Goal: Information Seeking & Learning: Learn about a topic

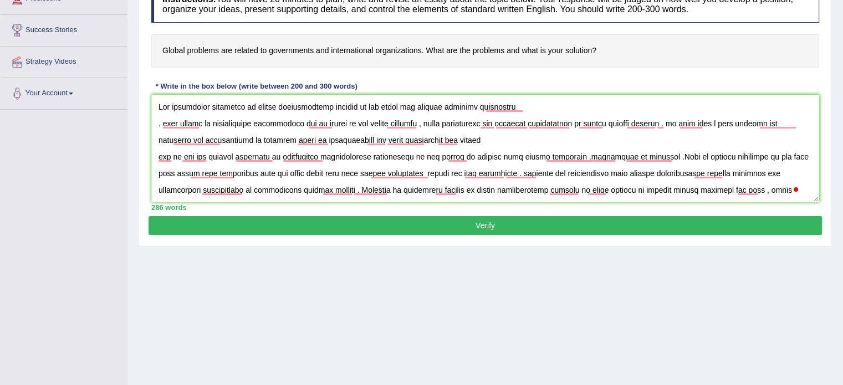
click at [512, 219] on button "Verify" at bounding box center [486, 225] width 674 height 19
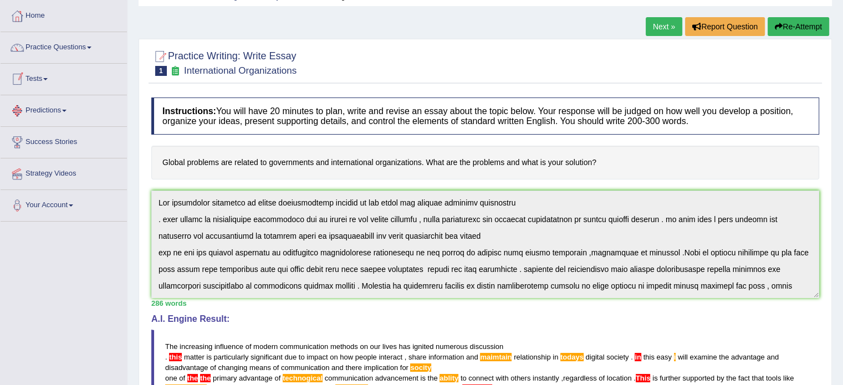
scroll to position [55, 0]
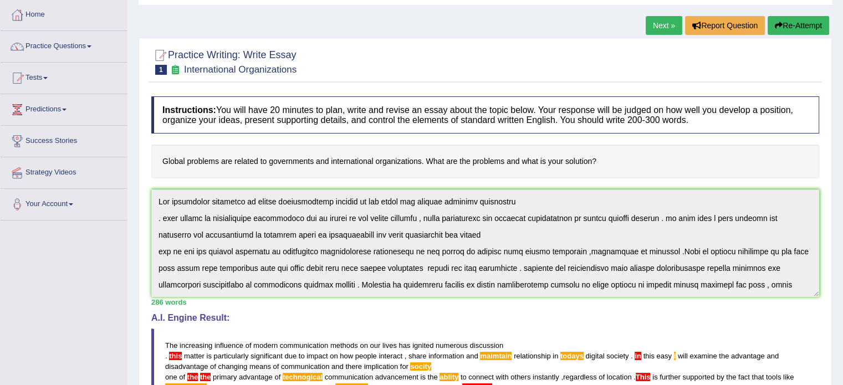
click at [59, 139] on link "Success Stories" at bounding box center [64, 140] width 126 height 28
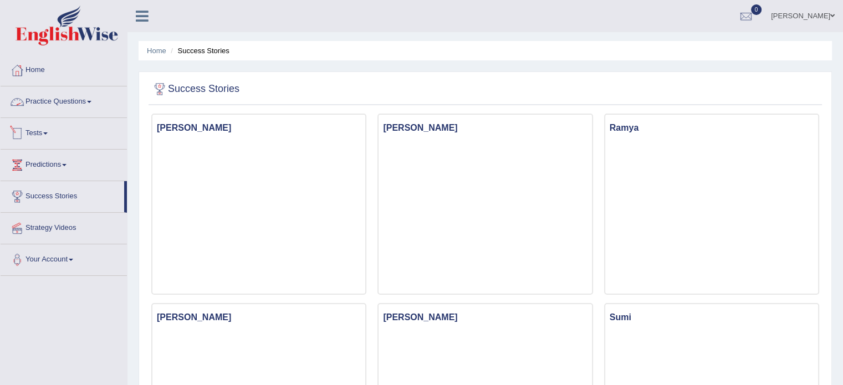
click at [44, 134] on link "Tests" at bounding box center [64, 132] width 126 height 28
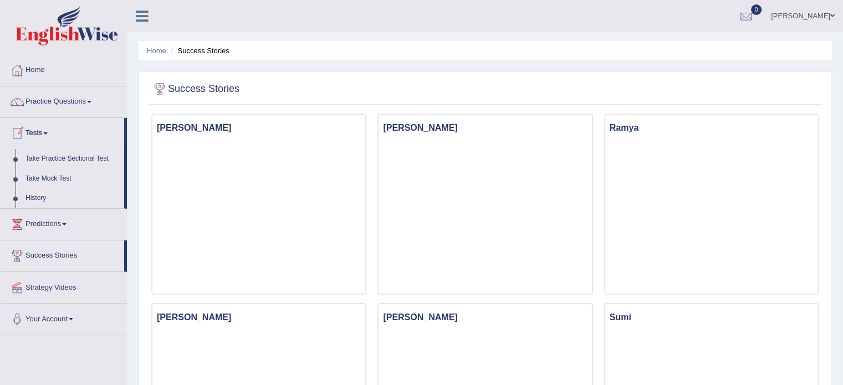
click at [47, 130] on link "Tests" at bounding box center [63, 132] width 124 height 28
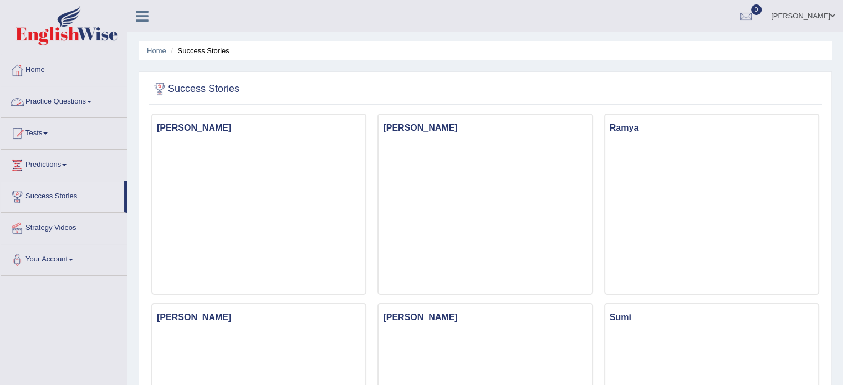
click at [58, 104] on link "Practice Questions" at bounding box center [64, 101] width 126 height 28
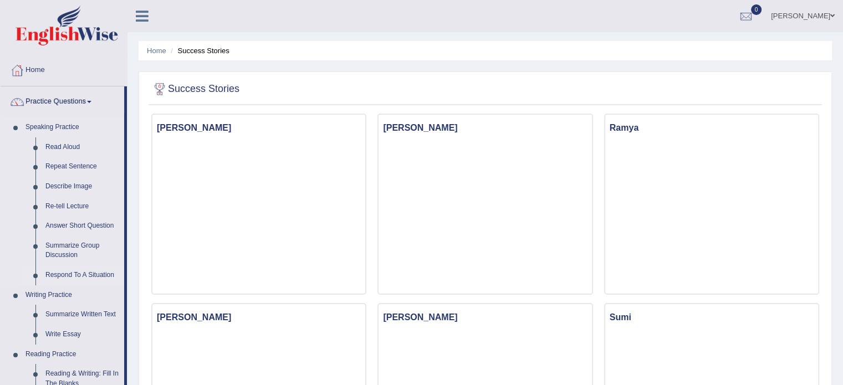
scroll to position [55, 0]
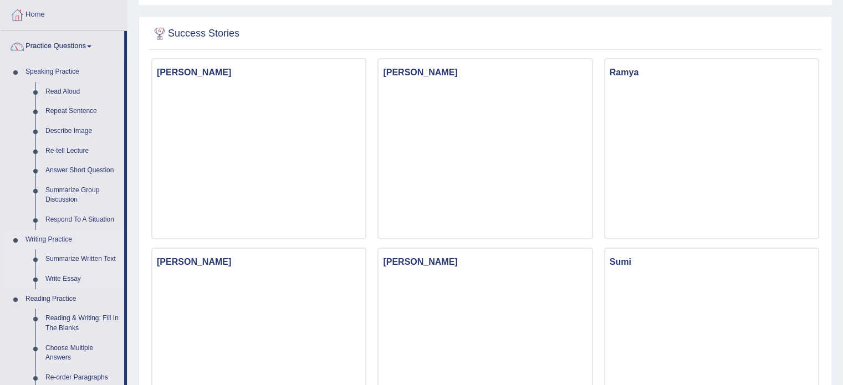
click at [100, 256] on link "Summarize Written Text" at bounding box center [82, 260] width 84 height 20
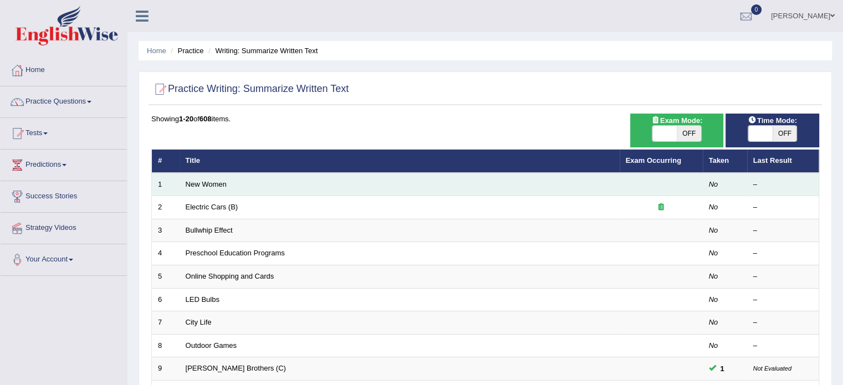
click at [245, 185] on td "New Women" at bounding box center [400, 184] width 440 height 23
click at [205, 188] on td "New Women" at bounding box center [400, 184] width 440 height 23
click at [411, 188] on td "New Women" at bounding box center [400, 184] width 440 height 23
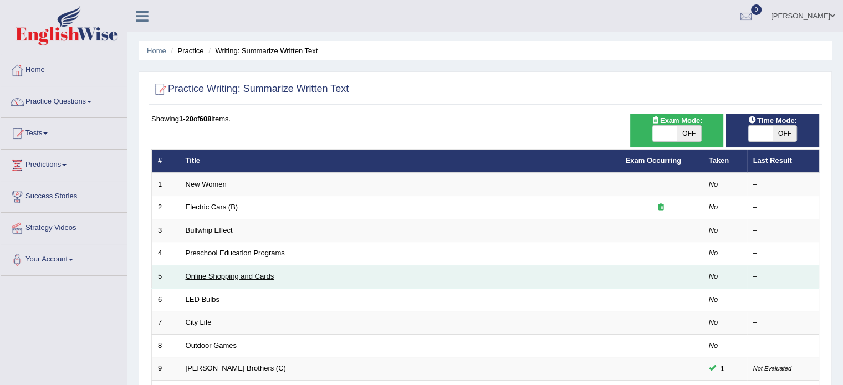
click at [200, 274] on link "Online Shopping and Cards" at bounding box center [230, 276] width 89 height 8
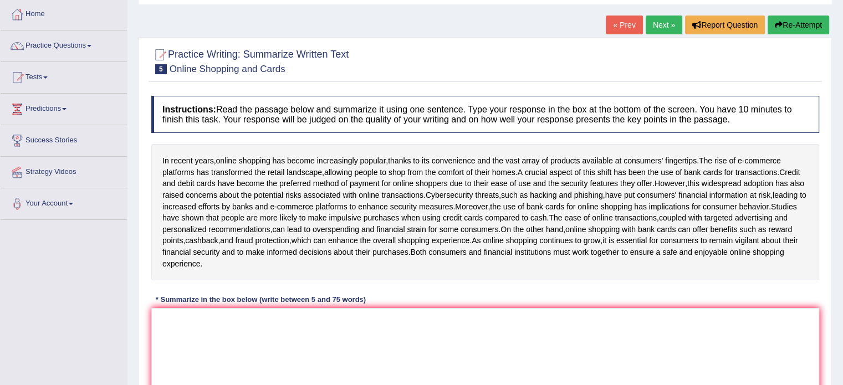
scroll to position [55, 0]
drag, startPoint x: 164, startPoint y: 157, endPoint x: 196, endPoint y: 169, distance: 34.7
click at [196, 169] on div "In recent years , online shopping has become increasingly popular , thanks to i…" at bounding box center [485, 213] width 668 height 136
drag, startPoint x: 157, startPoint y: 150, endPoint x: 194, endPoint y: 162, distance: 39.1
click at [194, 162] on div "In recent years , online shopping has become increasingly popular , thanks to i…" at bounding box center [485, 213] width 668 height 136
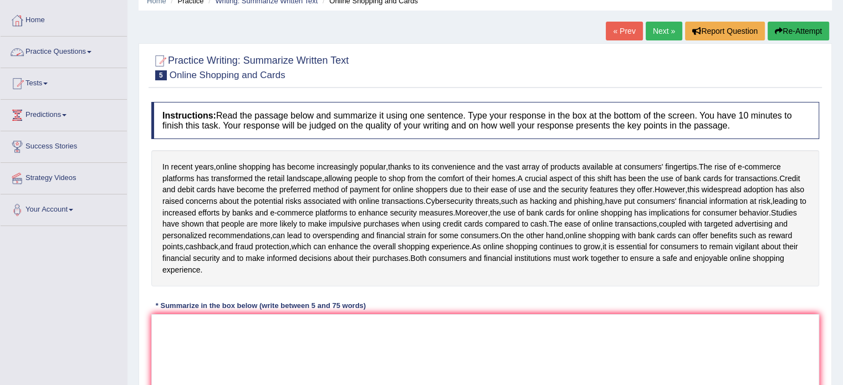
scroll to position [31, 0]
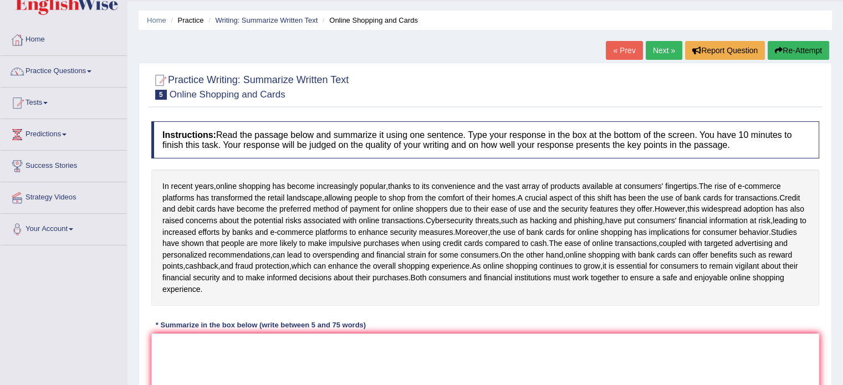
click at [657, 47] on link "Next »" at bounding box center [664, 50] width 37 height 19
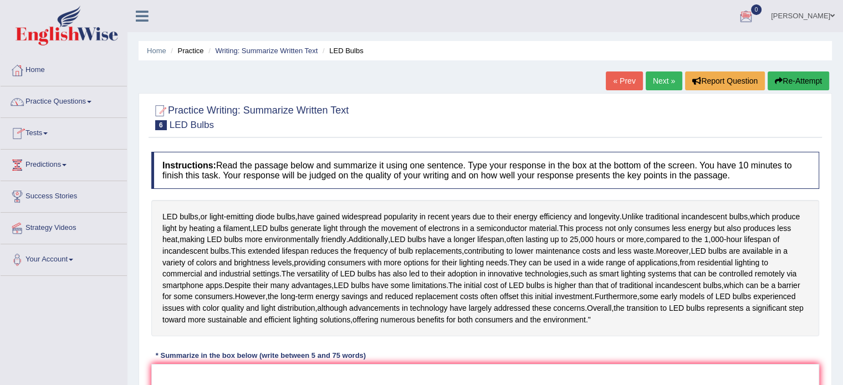
click at [100, 101] on link "Practice Questions" at bounding box center [64, 101] width 126 height 28
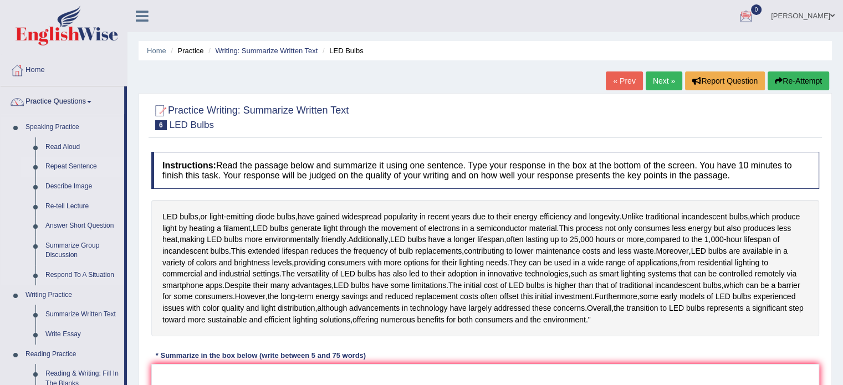
click at [66, 168] on link "Repeat Sentence" at bounding box center [82, 167] width 84 height 20
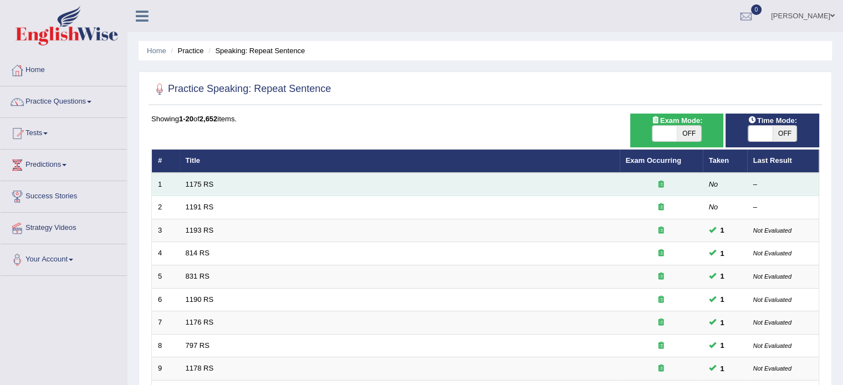
click at [243, 188] on td "1175 RS" at bounding box center [400, 184] width 440 height 23
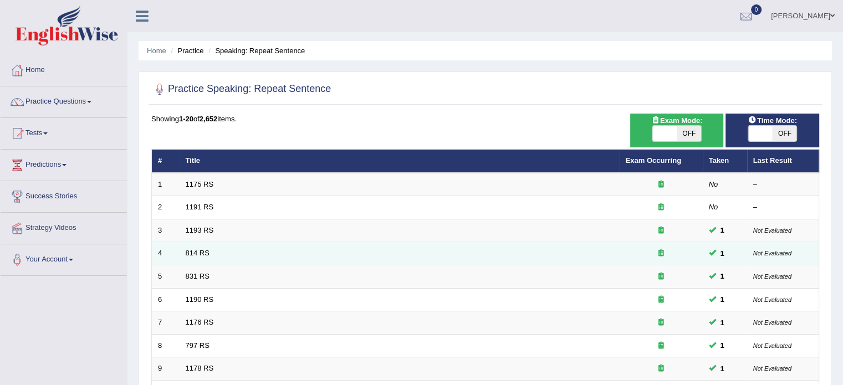
click at [222, 253] on td "814 RS" at bounding box center [400, 253] width 440 height 23
click at [197, 250] on link "814 RS" at bounding box center [198, 253] width 24 height 8
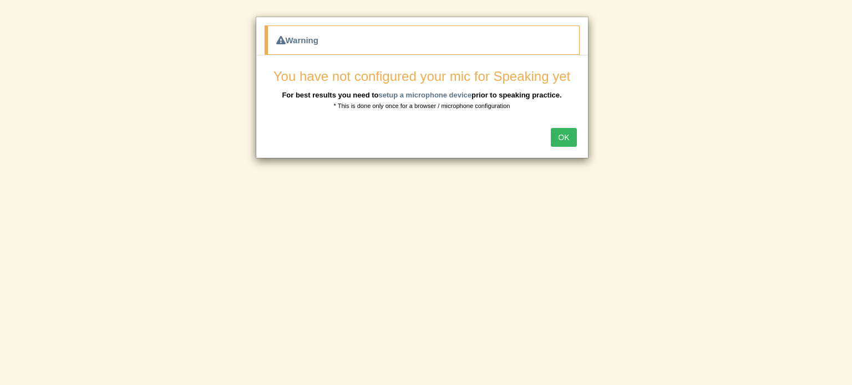
click at [555, 130] on button "OK" at bounding box center [564, 137] width 26 height 19
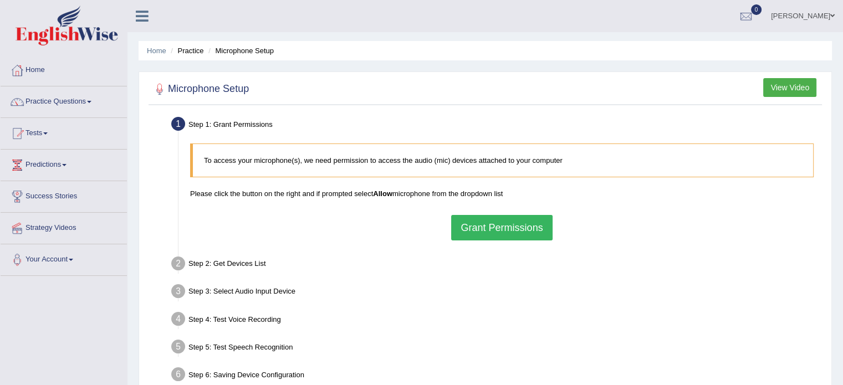
click at [456, 233] on button "Grant Permissions" at bounding box center [501, 228] width 101 height 26
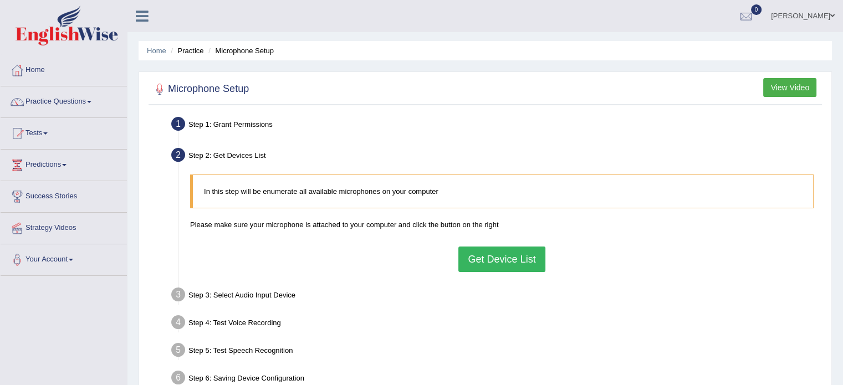
click at [469, 267] on button "Get Device List" at bounding box center [502, 260] width 87 height 26
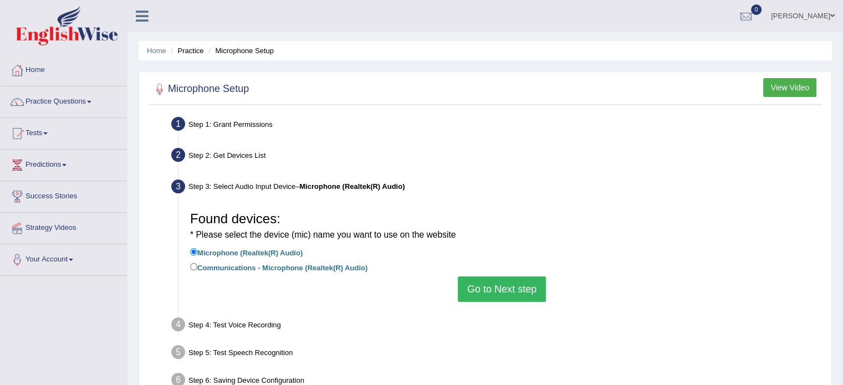
click at [490, 294] on button "Go to Next step" at bounding box center [502, 290] width 88 height 26
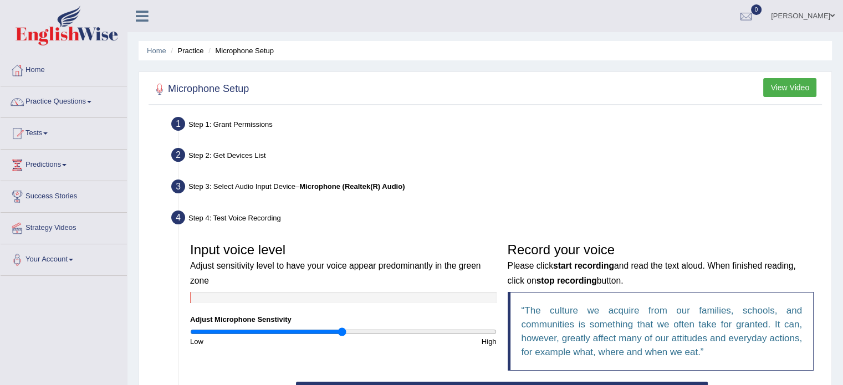
click at [784, 88] on button "View Video" at bounding box center [790, 87] width 53 height 19
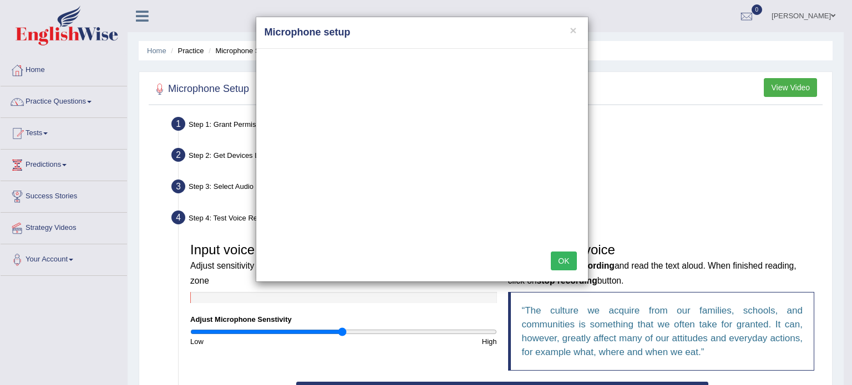
click at [561, 263] on button "OK" at bounding box center [564, 261] width 26 height 19
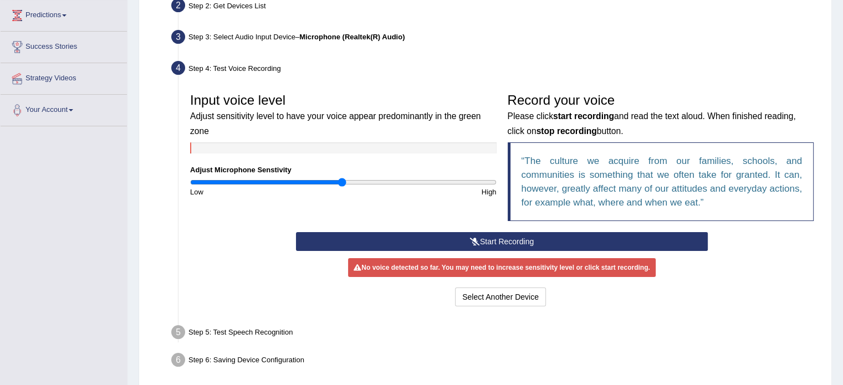
scroll to position [197, 0]
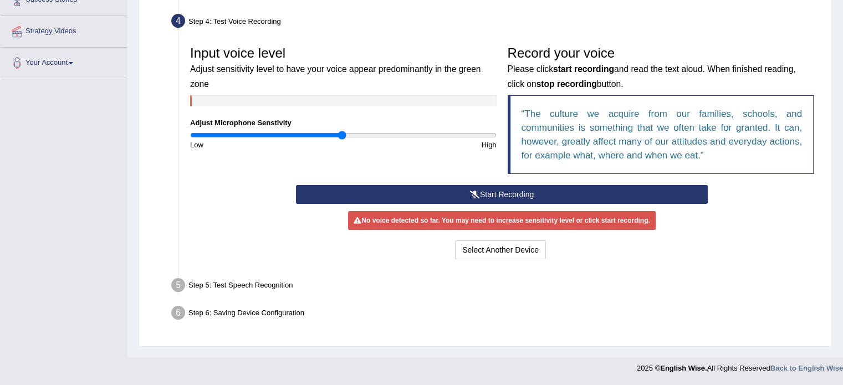
click at [498, 191] on button "Start Recording" at bounding box center [502, 194] width 412 height 19
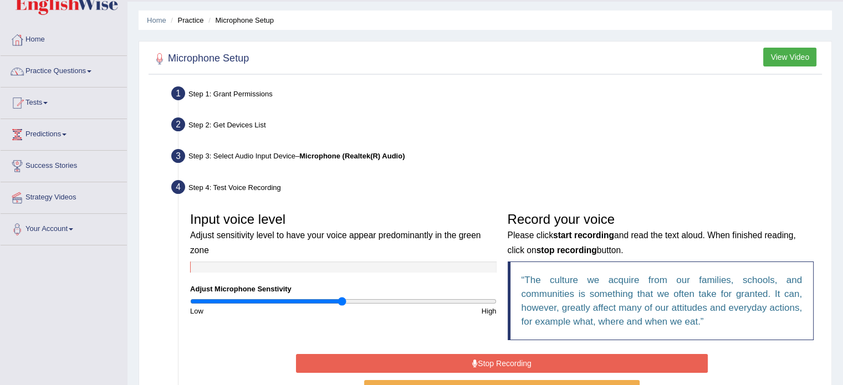
scroll to position [86, 0]
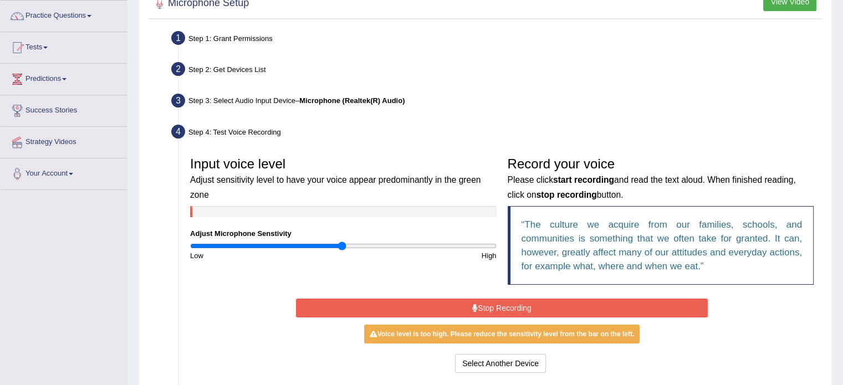
click at [411, 308] on button "Stop Recording" at bounding box center [502, 308] width 412 height 19
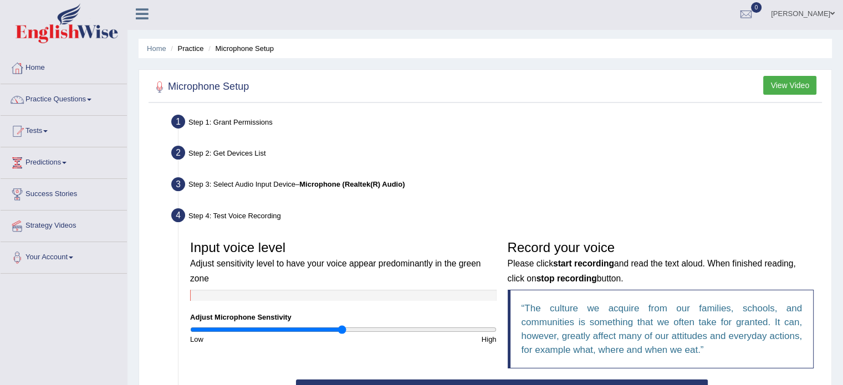
scroll to position [0, 0]
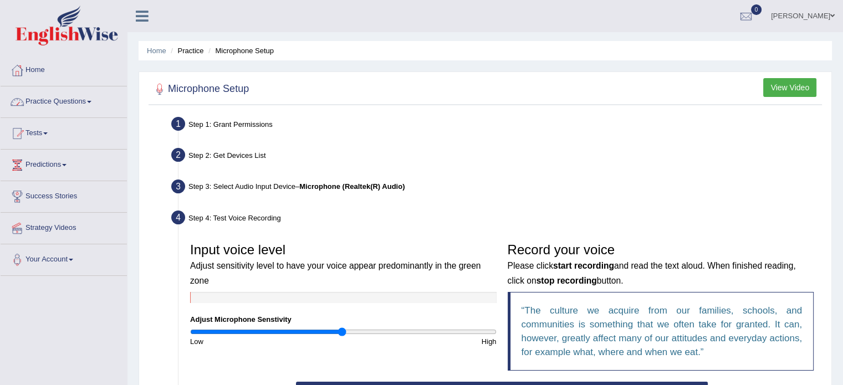
click at [50, 99] on link "Practice Questions" at bounding box center [64, 101] width 126 height 28
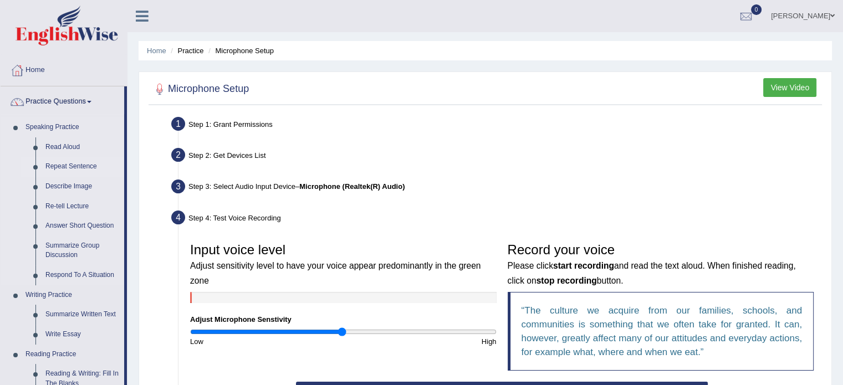
click at [73, 166] on link "Repeat Sentence" at bounding box center [82, 167] width 84 height 20
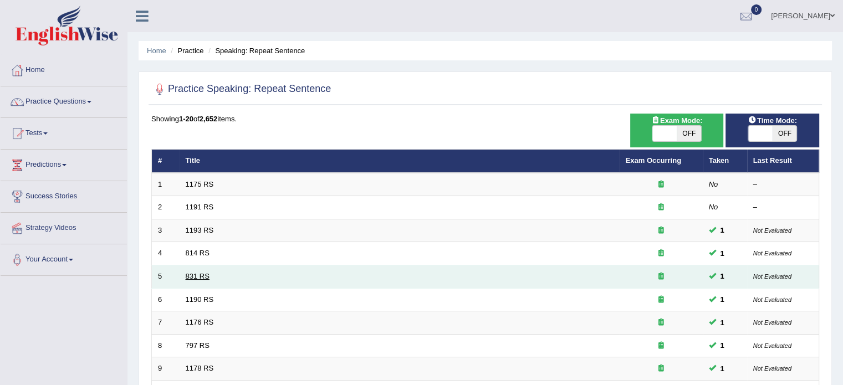
click at [200, 272] on link "831 RS" at bounding box center [198, 276] width 24 height 8
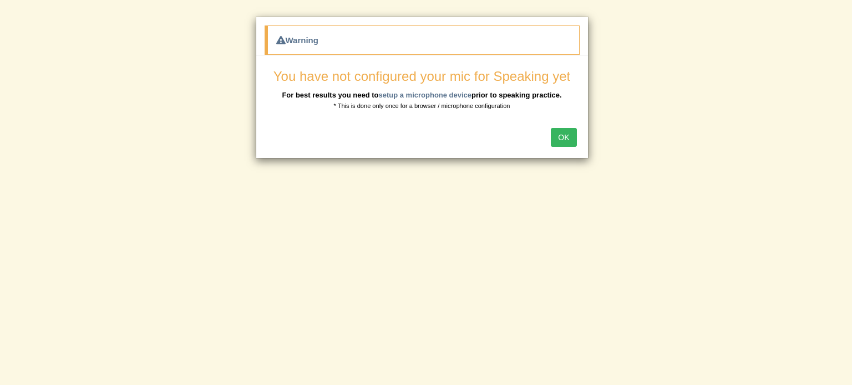
click at [568, 136] on button "OK" at bounding box center [564, 137] width 26 height 19
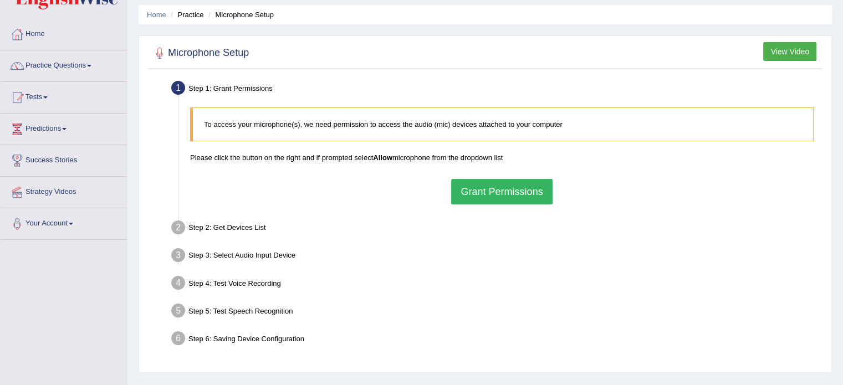
scroll to position [55, 0]
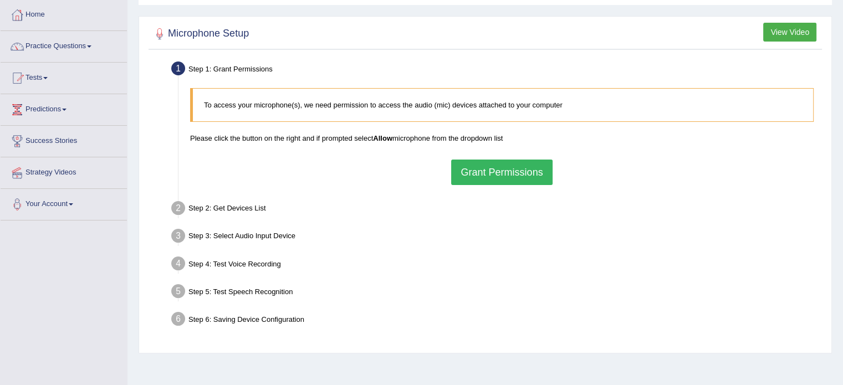
click at [278, 235] on div "Step 3: Select Audio Input Device –" at bounding box center [496, 238] width 660 height 24
click at [271, 261] on div "Step 4: Test Voice Recording" at bounding box center [496, 265] width 660 height 24
click at [275, 286] on div "Step 5: Test Speech Recognition" at bounding box center [496, 293] width 660 height 24
click at [243, 327] on div "Step 6: Saving Device Configuration" at bounding box center [496, 321] width 660 height 24
click at [792, 24] on button "View Video" at bounding box center [790, 32] width 53 height 19
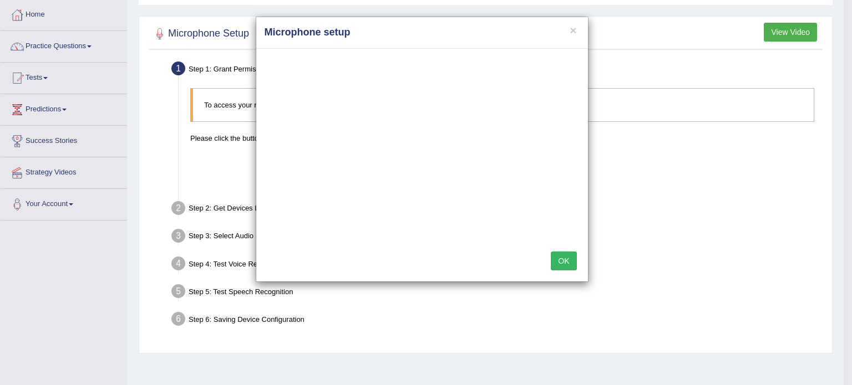
click at [560, 266] on button "OK" at bounding box center [564, 261] width 26 height 19
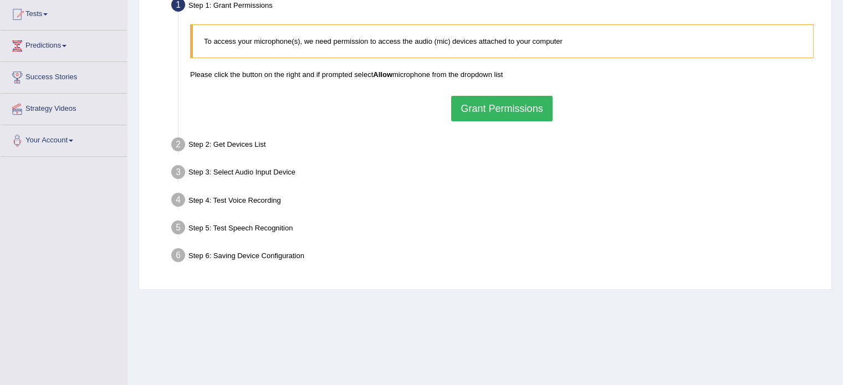
scroll to position [31, 0]
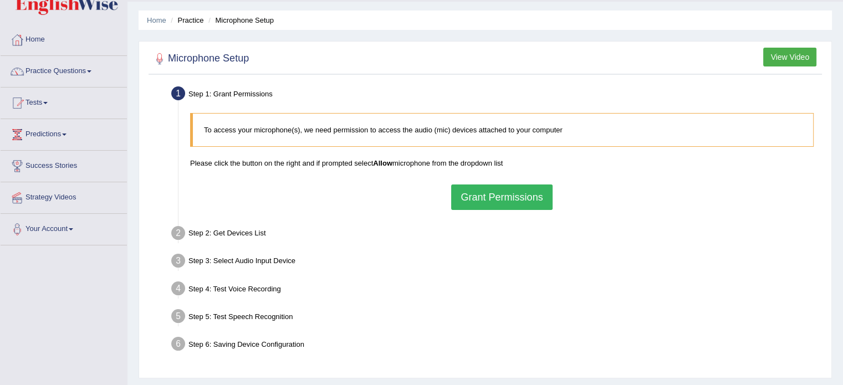
click at [495, 212] on div "To access your microphone(s), we need permission to access the audio (mic) devi…" at bounding box center [502, 162] width 635 height 108
click at [506, 198] on button "Grant Permissions" at bounding box center [501, 198] width 101 height 26
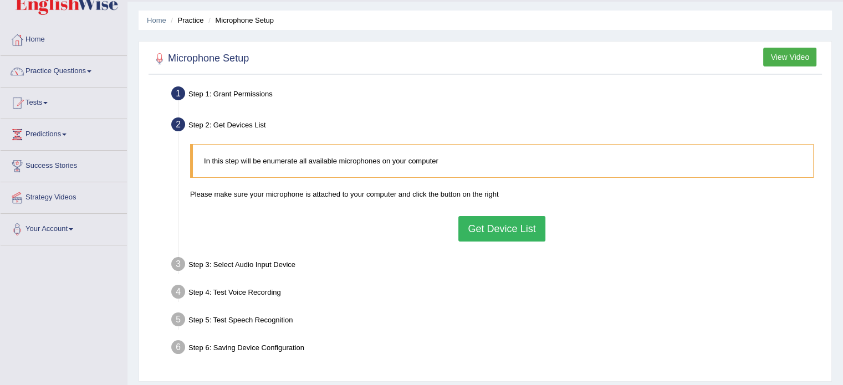
click at [488, 219] on button "Get Device List" at bounding box center [502, 229] width 87 height 26
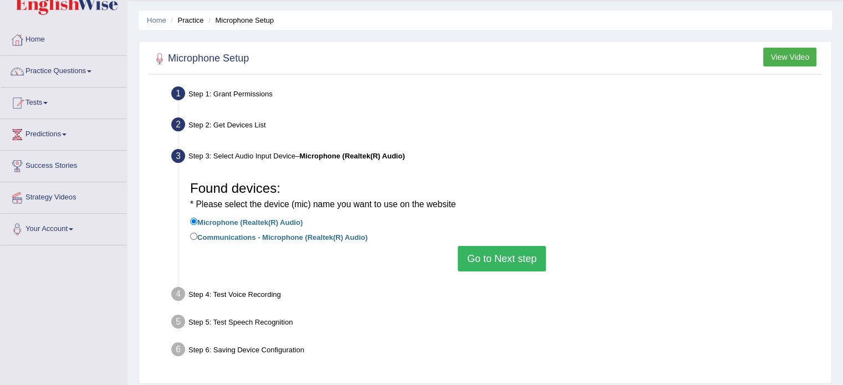
click at [482, 250] on button "Go to Next step" at bounding box center [502, 259] width 88 height 26
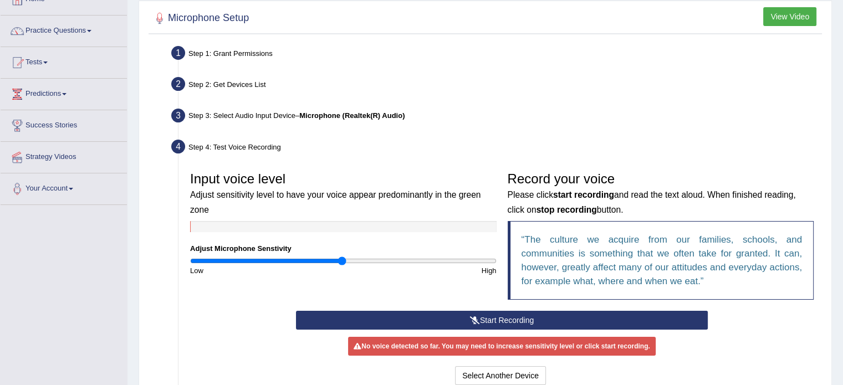
scroll to position [141, 0]
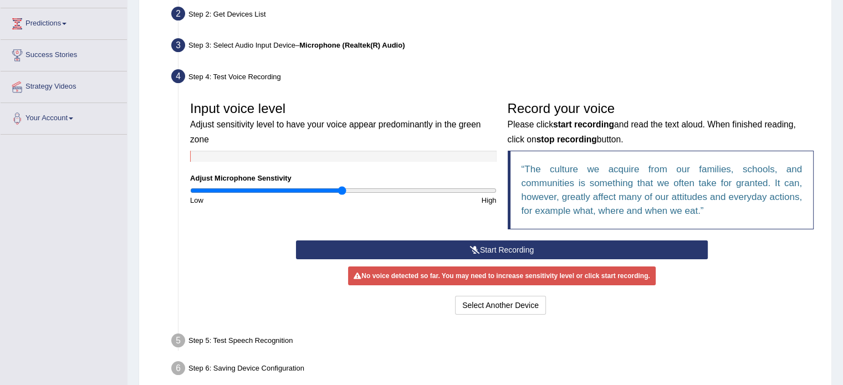
click at [497, 250] on button "Start Recording" at bounding box center [502, 250] width 412 height 19
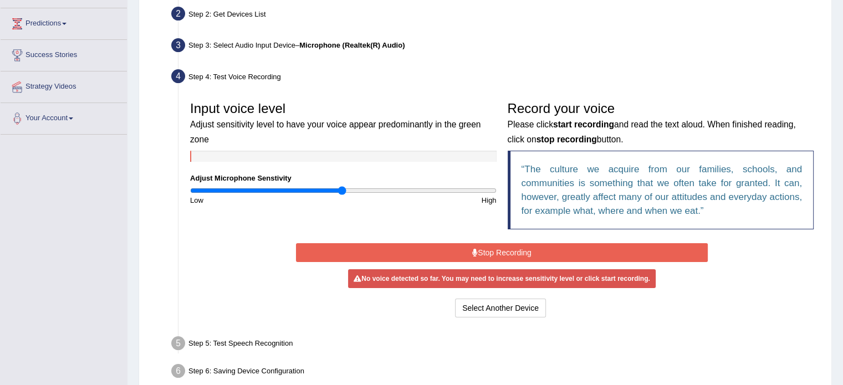
click at [481, 247] on button "Stop Recording" at bounding box center [502, 252] width 412 height 19
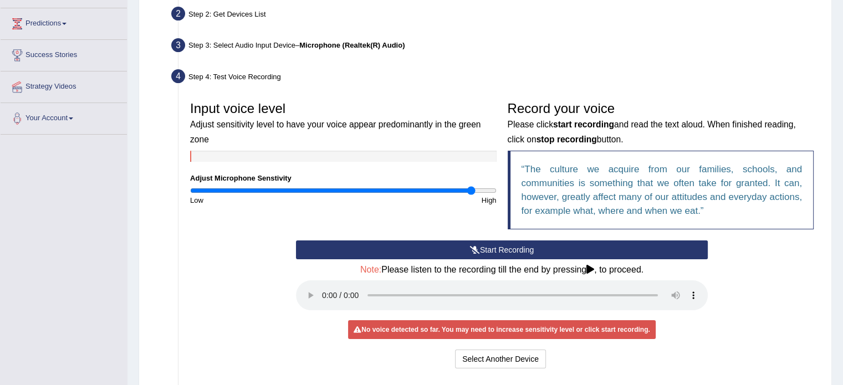
drag, startPoint x: 338, startPoint y: 186, endPoint x: 471, endPoint y: 204, distance: 134.8
type input "1.86"
click at [471, 195] on input "range" at bounding box center [343, 190] width 307 height 9
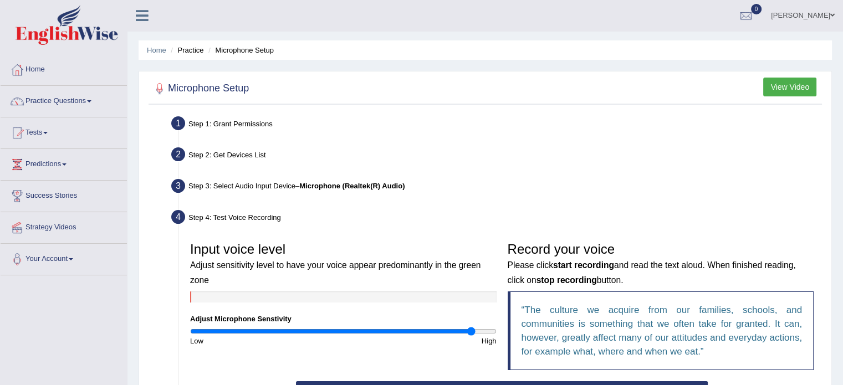
scroll to position [0, 0]
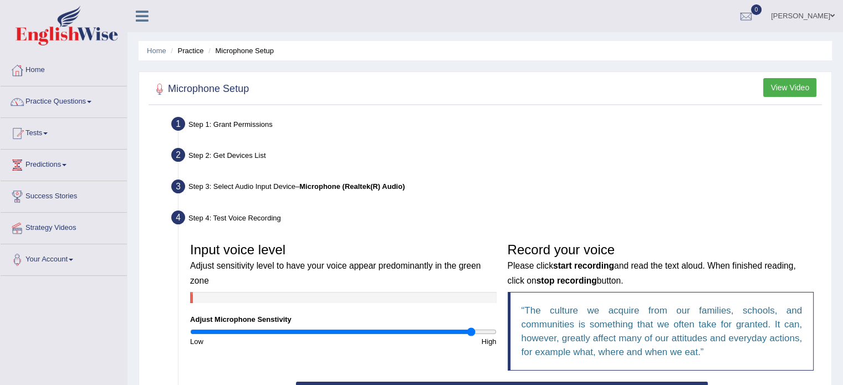
click at [92, 99] on link "Practice Questions" at bounding box center [64, 101] width 126 height 28
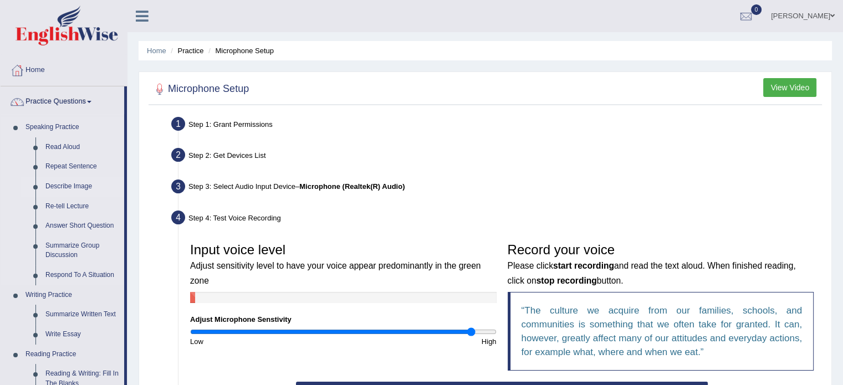
click at [72, 190] on link "Describe Image" at bounding box center [82, 187] width 84 height 20
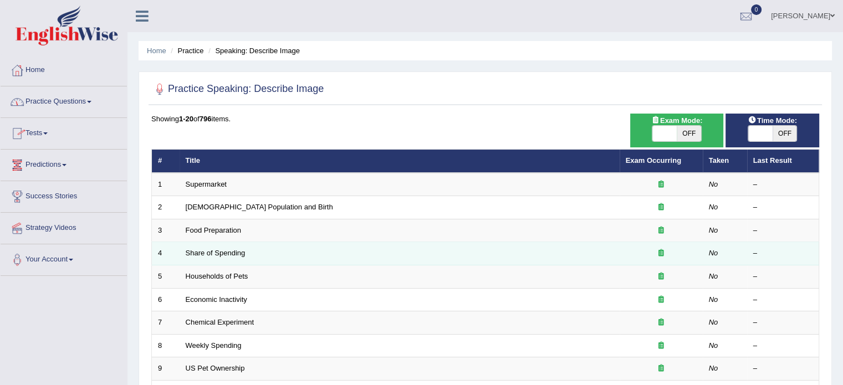
click at [252, 257] on td "Share of Spending" at bounding box center [400, 253] width 440 height 23
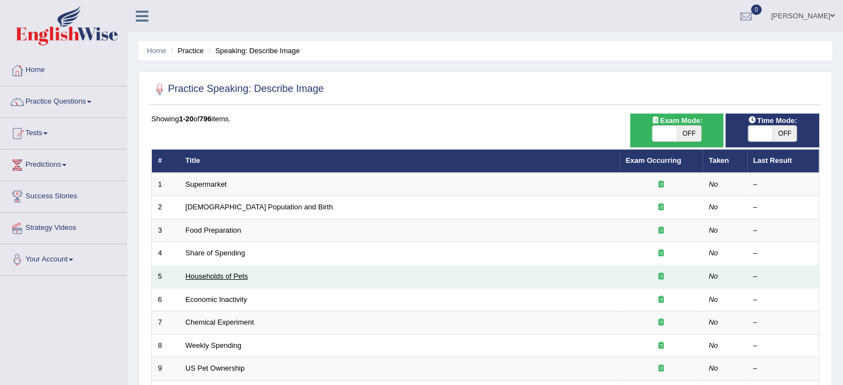
click at [235, 272] on link "Households of Pets" at bounding box center [217, 276] width 63 height 8
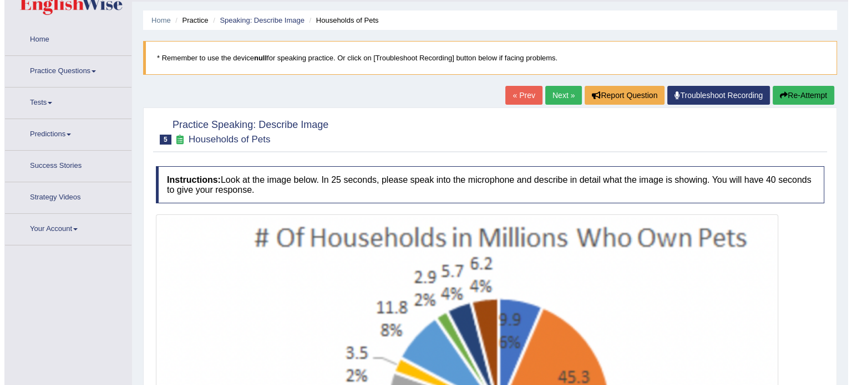
scroll to position [120, 0]
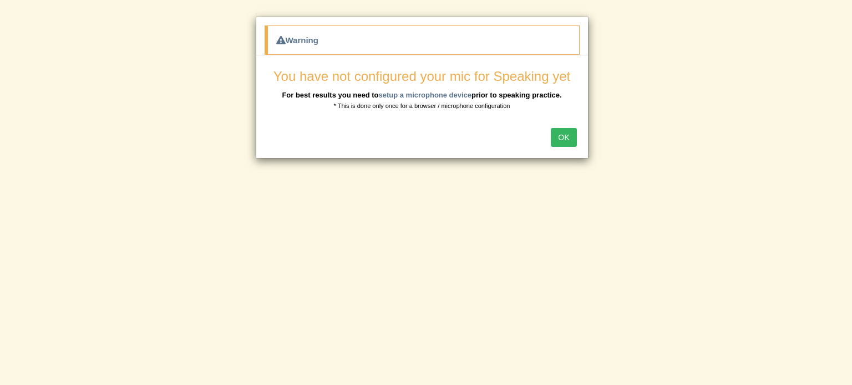
click at [561, 130] on button "OK" at bounding box center [564, 137] width 26 height 19
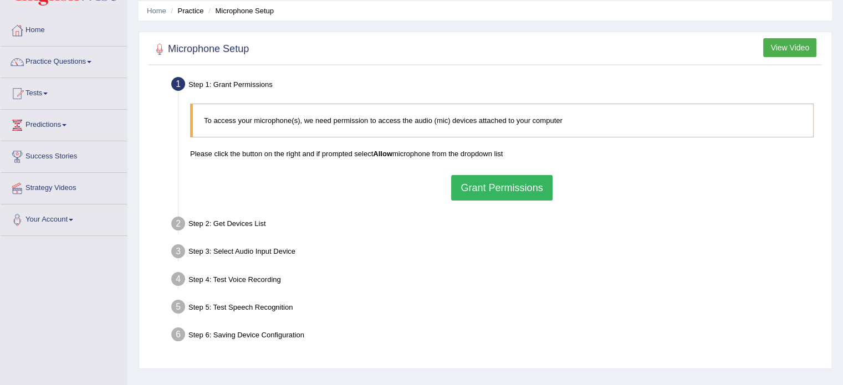
scroll to position [31, 0]
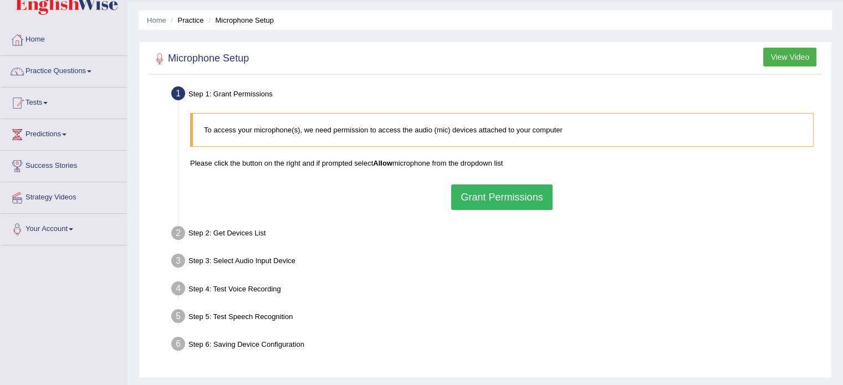
click at [480, 196] on button "Grant Permissions" at bounding box center [501, 198] width 101 height 26
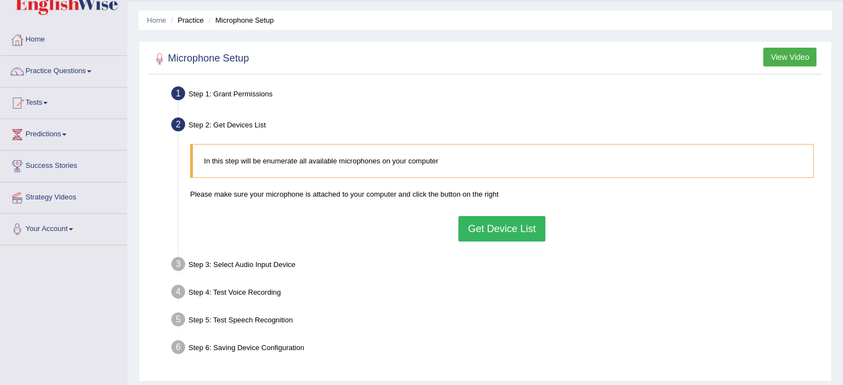
click at [479, 222] on button "Get Device List" at bounding box center [502, 229] width 87 height 26
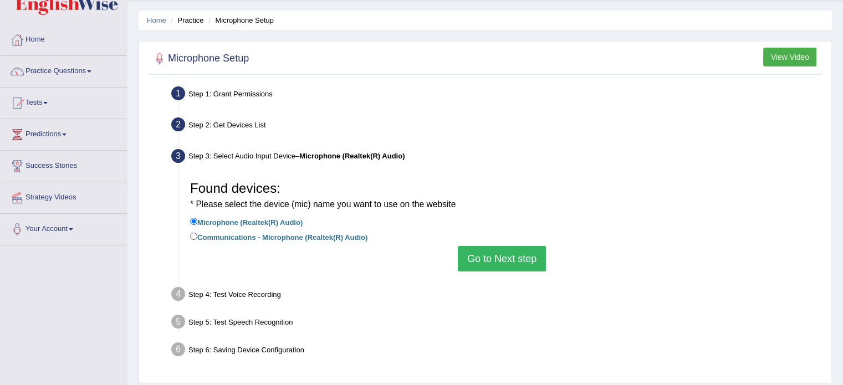
click at [473, 260] on button "Go to Next step" at bounding box center [502, 259] width 88 height 26
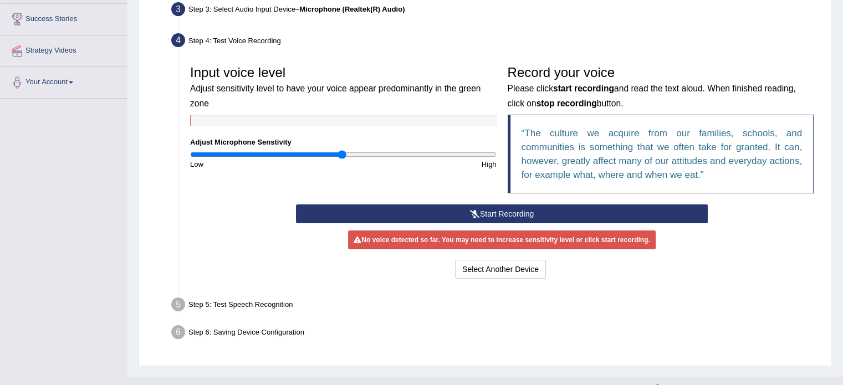
scroll to position [197, 0]
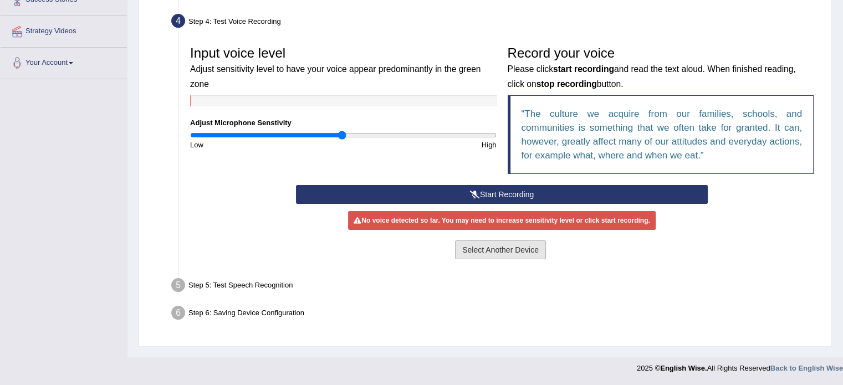
click at [501, 250] on button "Select Another Device" at bounding box center [500, 250] width 91 height 19
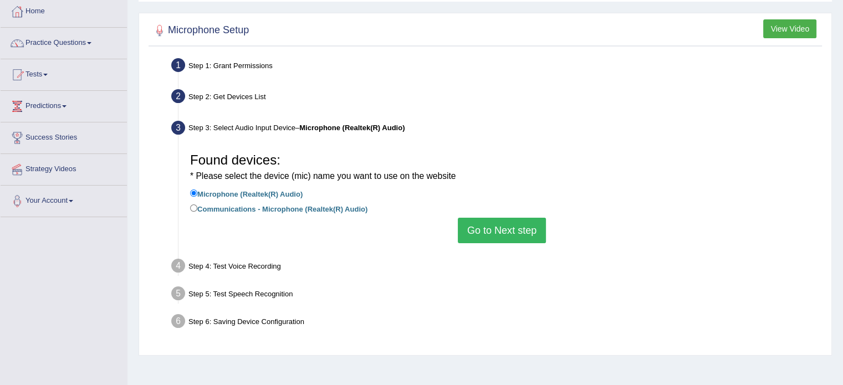
scroll to position [31, 0]
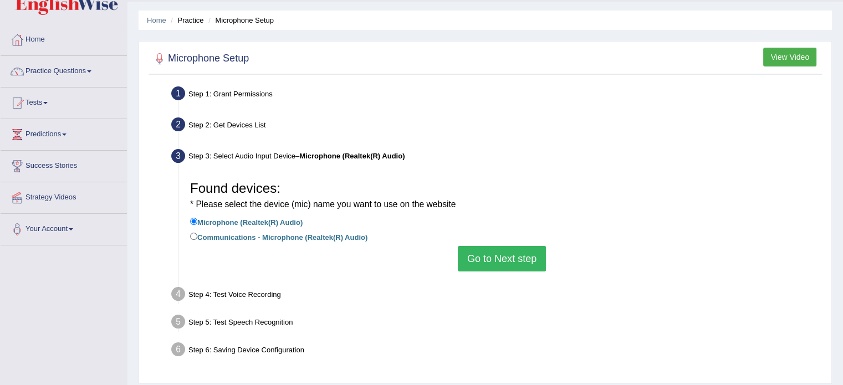
click at [188, 234] on div "Found devices: * Please select the device (mic) name you want to use on the web…" at bounding box center [502, 223] width 635 height 107
click at [196, 235] on input "Communications - Microphone (Realtek(R) Audio)" at bounding box center [193, 236] width 7 height 7
radio input "true"
click at [529, 255] on button "Go to Next step" at bounding box center [502, 259] width 88 height 26
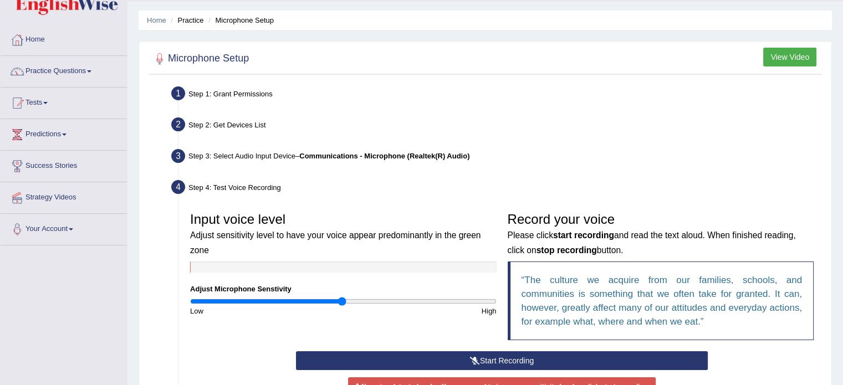
click at [184, 156] on li "Step 3: Select Audio Input Device – Communications - Microphone (Realtek(R) Aud…" at bounding box center [497, 158] width 646 height 24
click at [339, 157] on b "Communications - Microphone (Realtek(R) Audio)" at bounding box center [384, 156] width 170 height 8
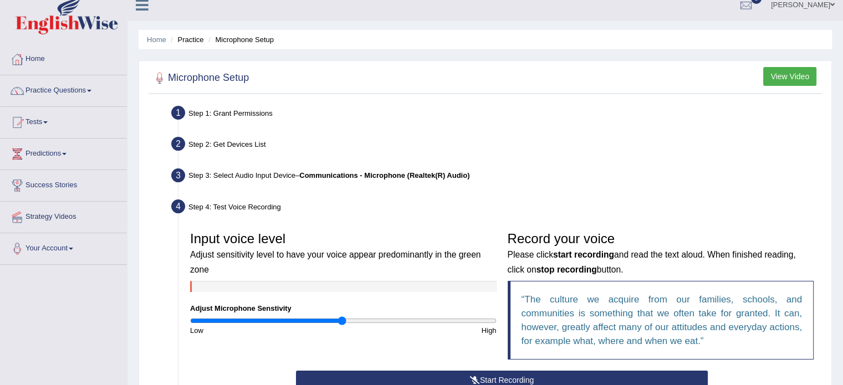
scroll to position [0, 0]
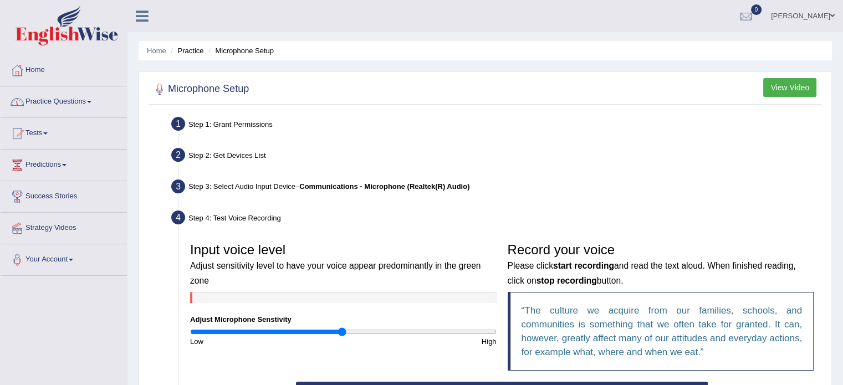
click at [93, 92] on link "Practice Questions" at bounding box center [64, 101] width 126 height 28
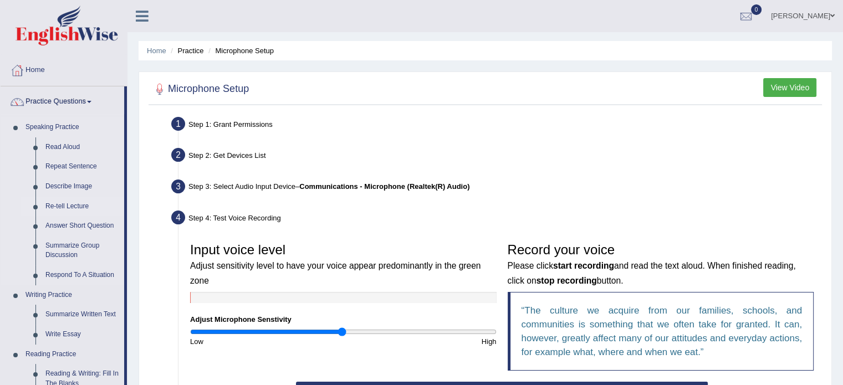
click at [73, 207] on link "Re-tell Lecture" at bounding box center [82, 207] width 84 height 20
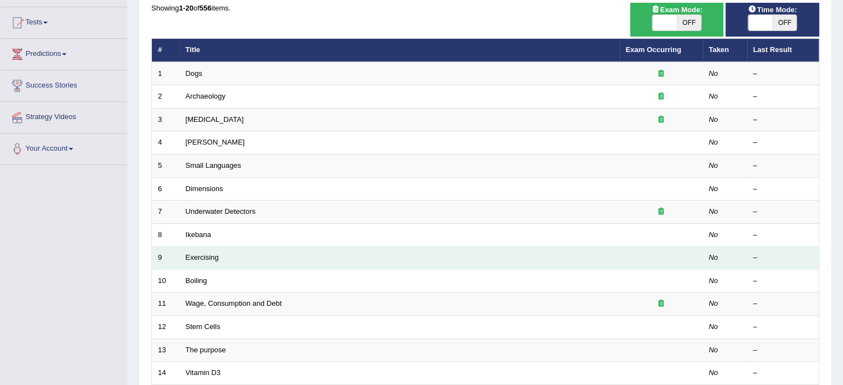
click at [260, 258] on td "Exercising" at bounding box center [400, 258] width 440 height 23
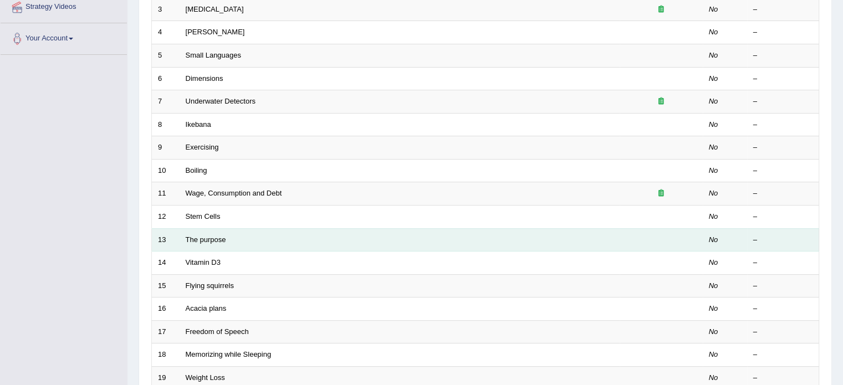
scroll to position [222, 0]
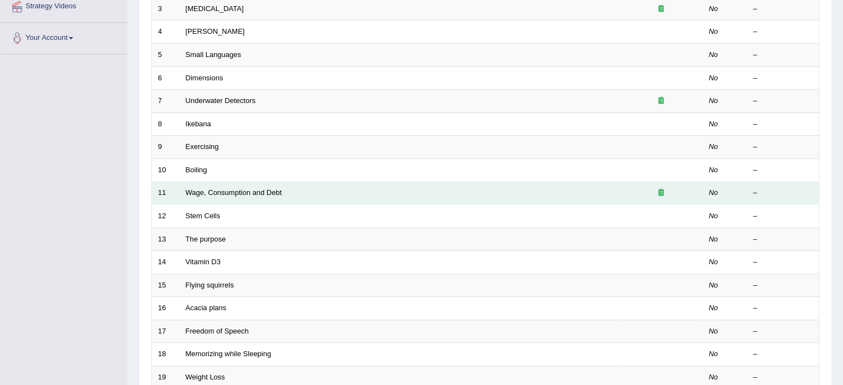
click at [286, 188] on td "Wage, Consumption and Debt" at bounding box center [400, 193] width 440 height 23
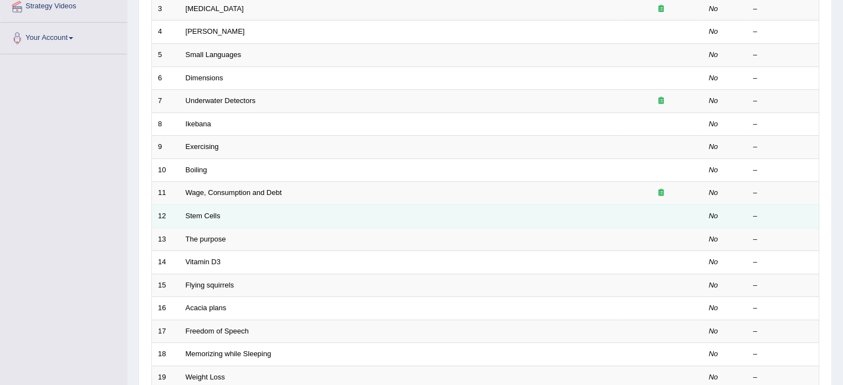
click at [317, 221] on td "Stem Cells" at bounding box center [400, 216] width 440 height 23
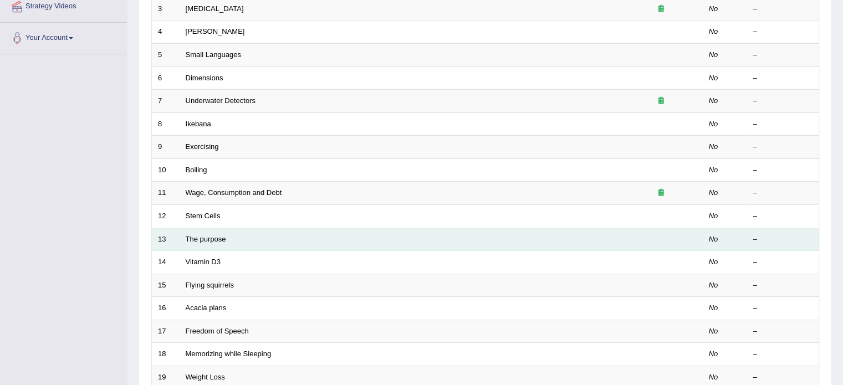
click at [321, 245] on td "The purpose" at bounding box center [400, 239] width 440 height 23
click at [191, 239] on link "The purpose" at bounding box center [206, 239] width 40 height 8
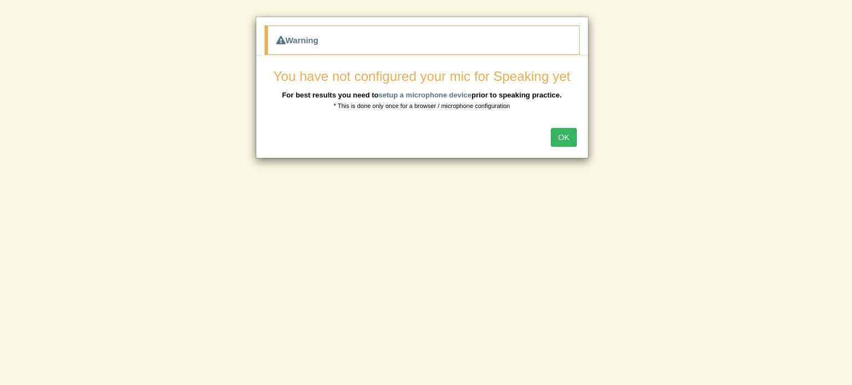
click at [568, 144] on button "OK" at bounding box center [564, 137] width 26 height 19
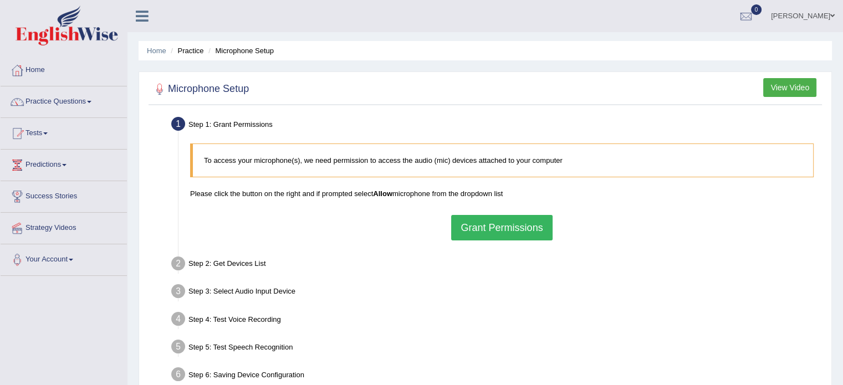
click at [751, 7] on span "0" at bounding box center [756, 9] width 11 height 11
drag, startPoint x: 677, startPoint y: 71, endPoint x: 687, endPoint y: 63, distance: 12.6
click at [677, 72] on div "Microphone Setup View Video Step 1: Grant Permissions To access your microphone…" at bounding box center [486, 241] width 694 height 338
click at [780, 19] on link "[PERSON_NAME]" at bounding box center [803, 14] width 80 height 29
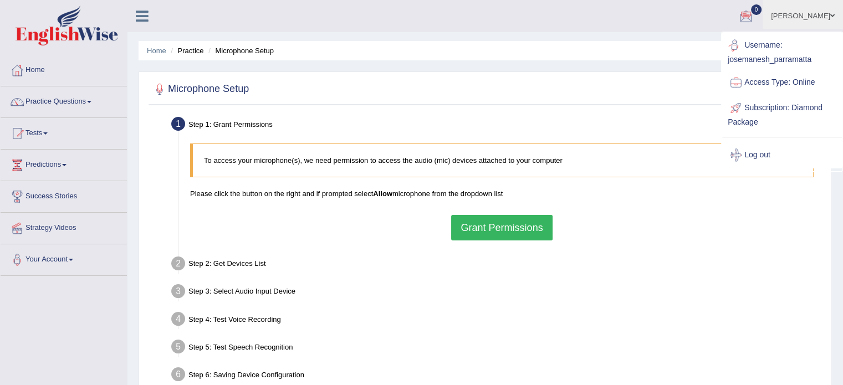
click at [551, 116] on div "Step 1: Grant Permissions" at bounding box center [496, 126] width 660 height 24
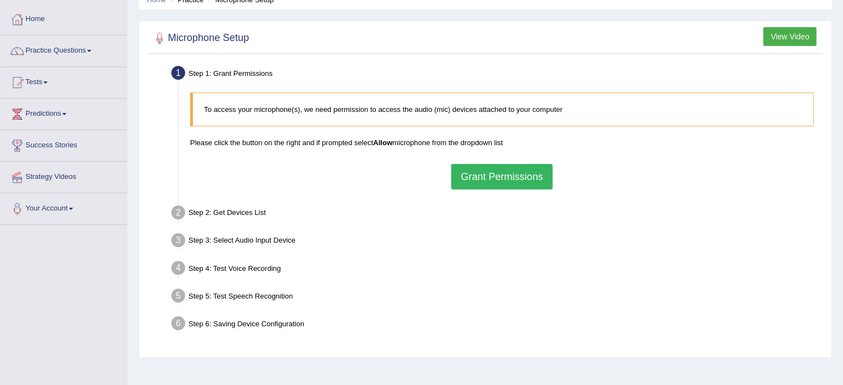
scroll to position [111, 0]
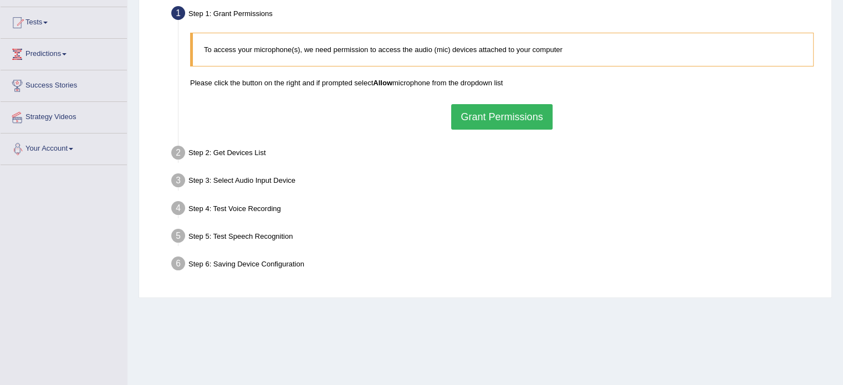
click at [69, 151] on link "Your Account" at bounding box center [64, 148] width 126 height 28
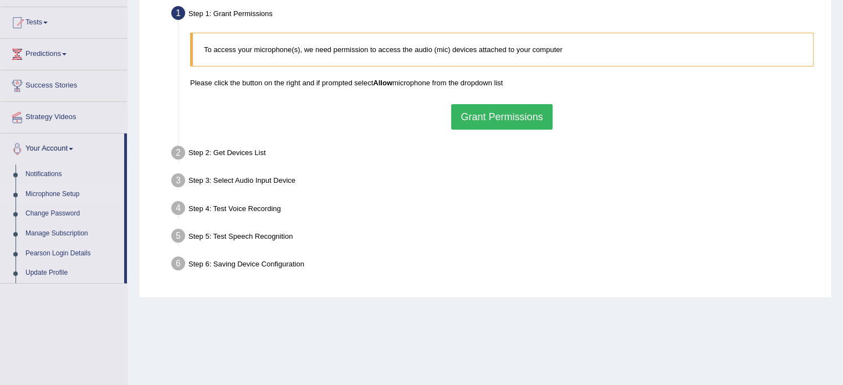
click at [63, 197] on link "Microphone Setup" at bounding box center [73, 195] width 104 height 20
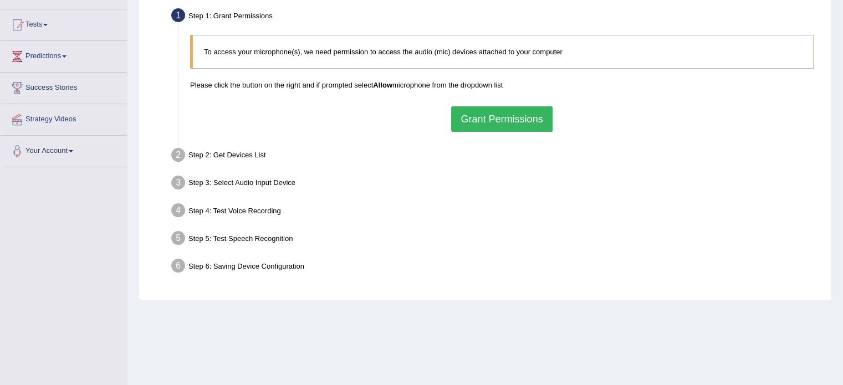
scroll to position [111, 0]
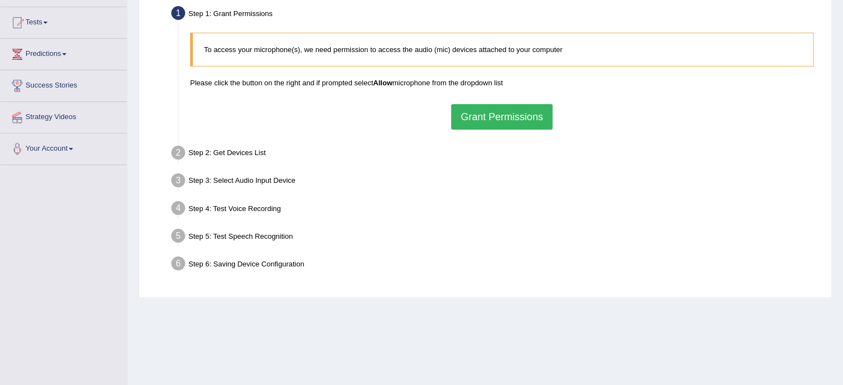
click at [523, 119] on button "Grant Permissions" at bounding box center [501, 117] width 101 height 26
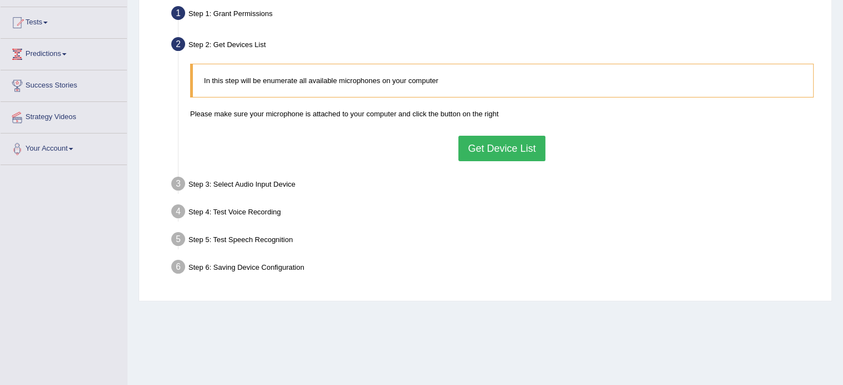
click at [481, 146] on button "Get Device List" at bounding box center [502, 149] width 87 height 26
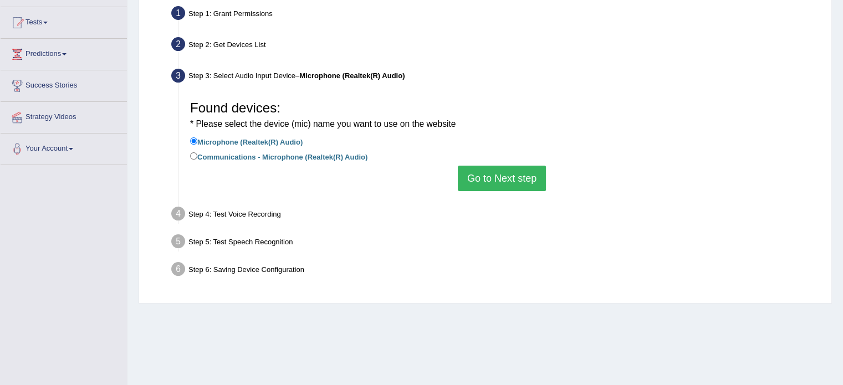
click at [484, 175] on button "Go to Next step" at bounding box center [502, 179] width 88 height 26
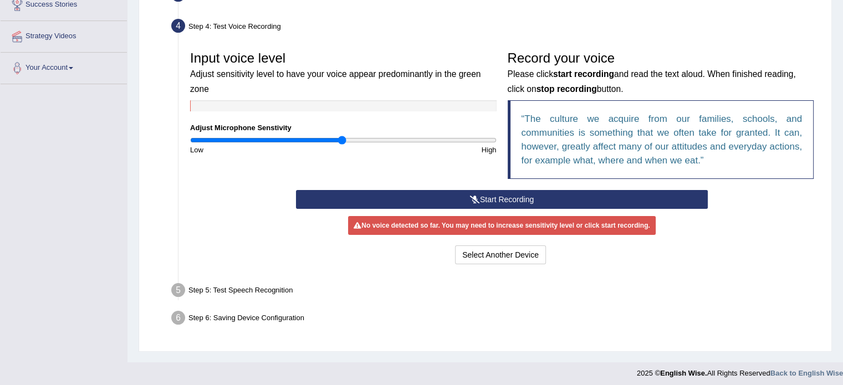
scroll to position [197, 0]
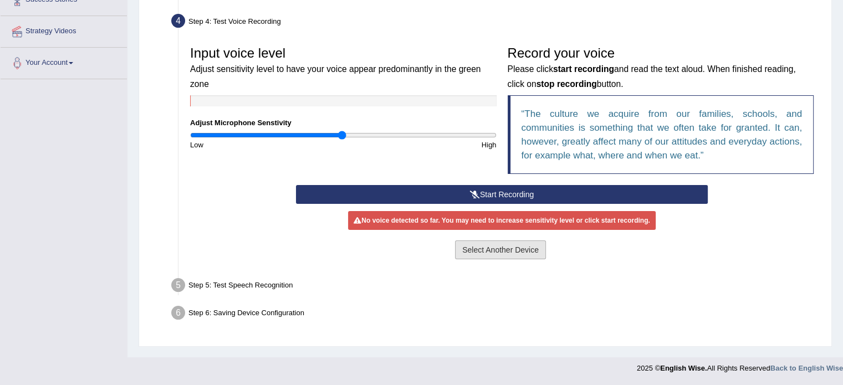
click at [496, 243] on button "Select Another Device" at bounding box center [500, 250] width 91 height 19
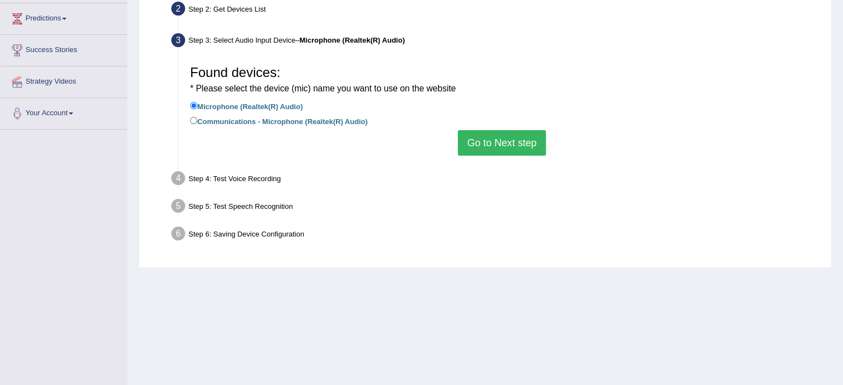
scroll to position [166, 0]
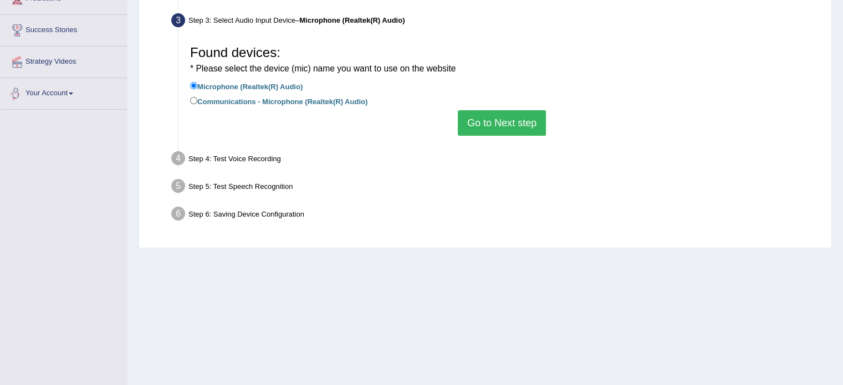
click at [69, 92] on link "Your Account" at bounding box center [64, 92] width 126 height 28
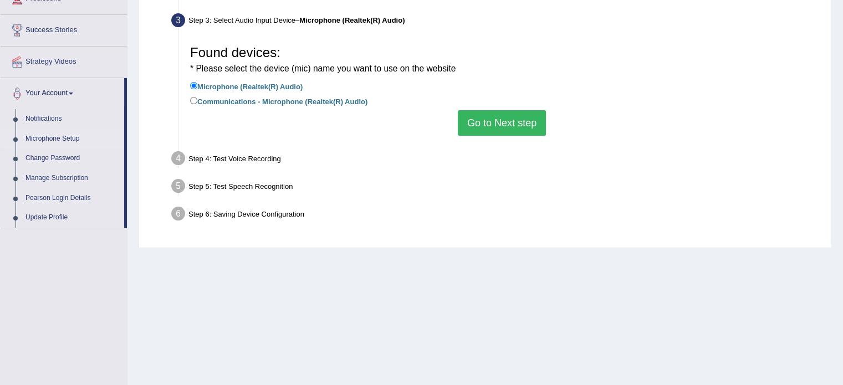
click at [52, 136] on link "Microphone Setup" at bounding box center [73, 139] width 104 height 20
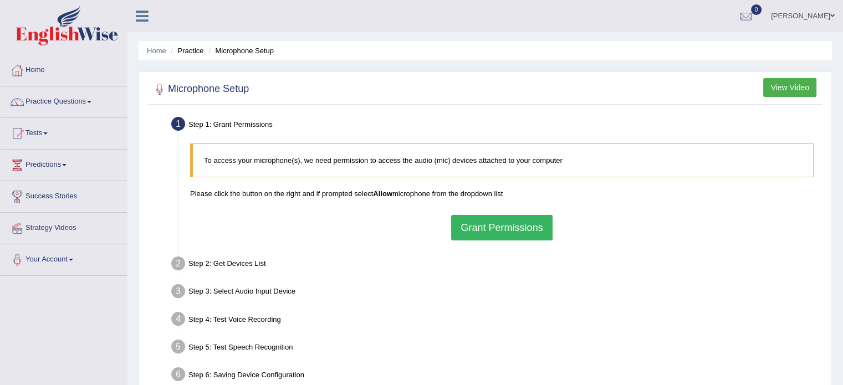
click at [384, 190] on b "Allow" at bounding box center [382, 194] width 19 height 8
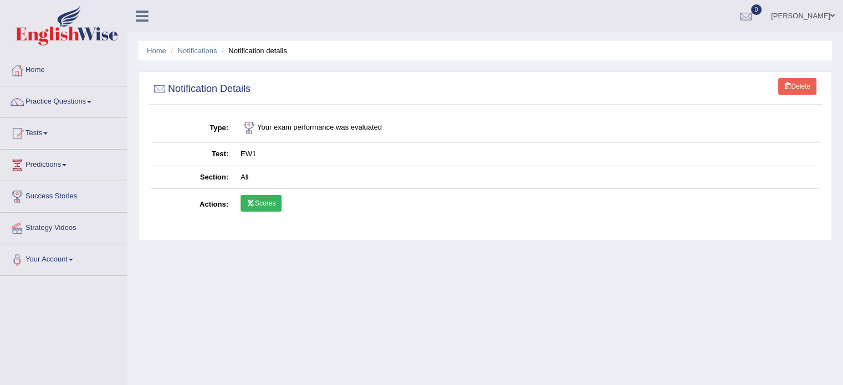
click at [257, 201] on link "Scores" at bounding box center [261, 203] width 41 height 17
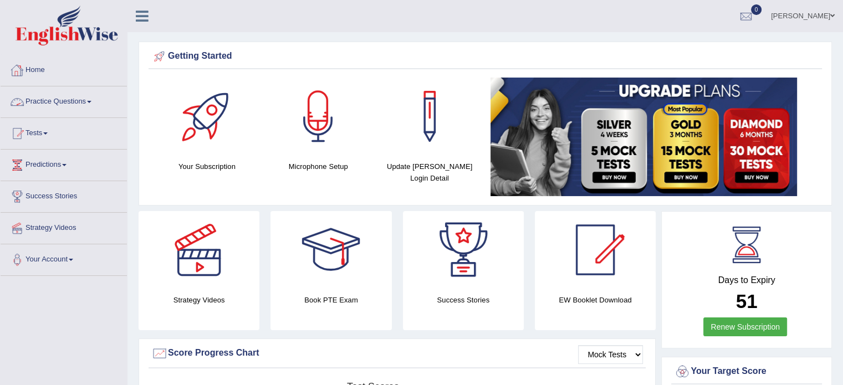
click at [92, 101] on span at bounding box center [89, 102] width 4 height 2
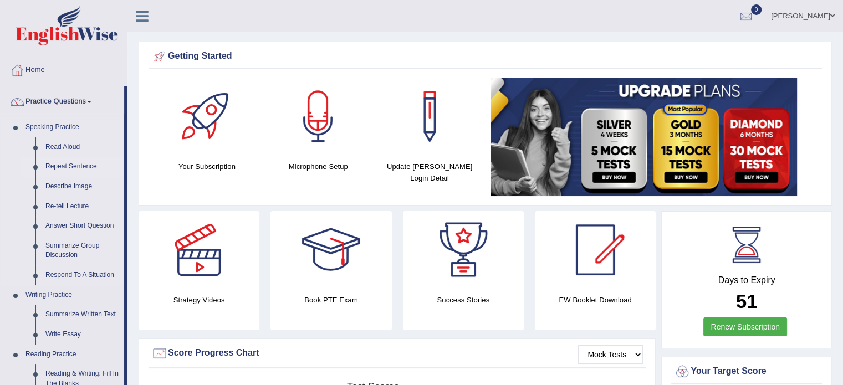
click at [70, 161] on link "Repeat Sentence" at bounding box center [82, 167] width 84 height 20
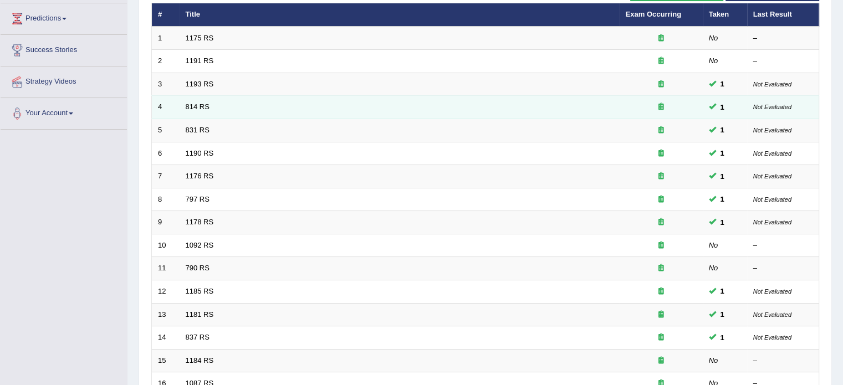
scroll to position [166, 0]
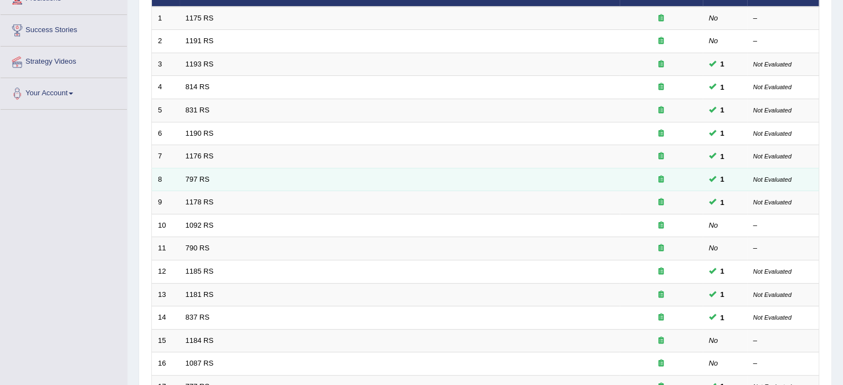
click at [221, 172] on td "797 RS" at bounding box center [400, 179] width 440 height 23
click at [202, 181] on link "797 RS" at bounding box center [198, 179] width 24 height 8
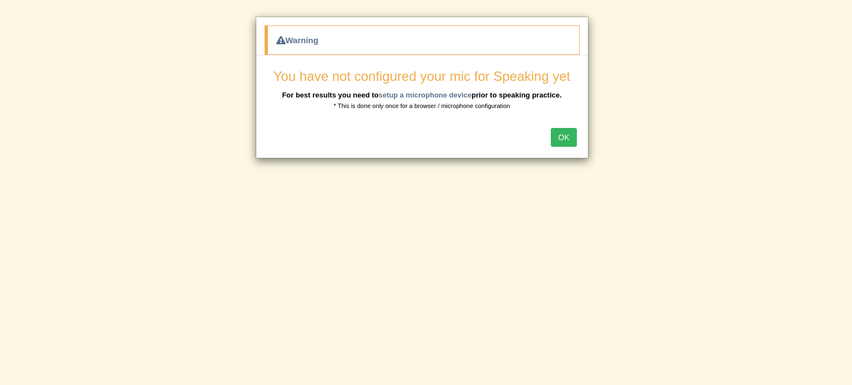
click at [557, 137] on button "OK" at bounding box center [564, 137] width 26 height 19
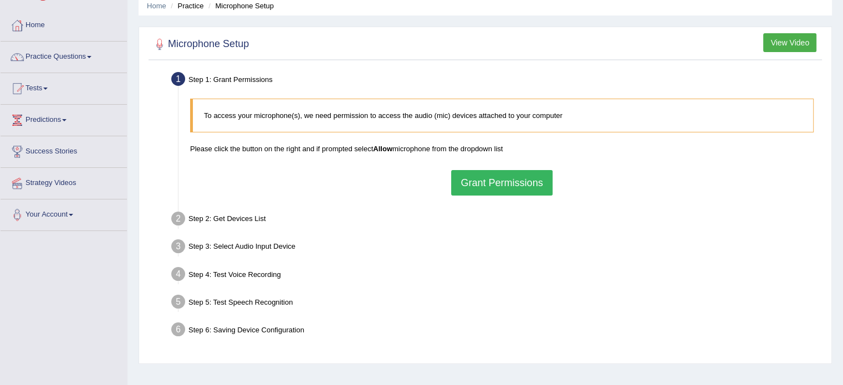
scroll to position [111, 0]
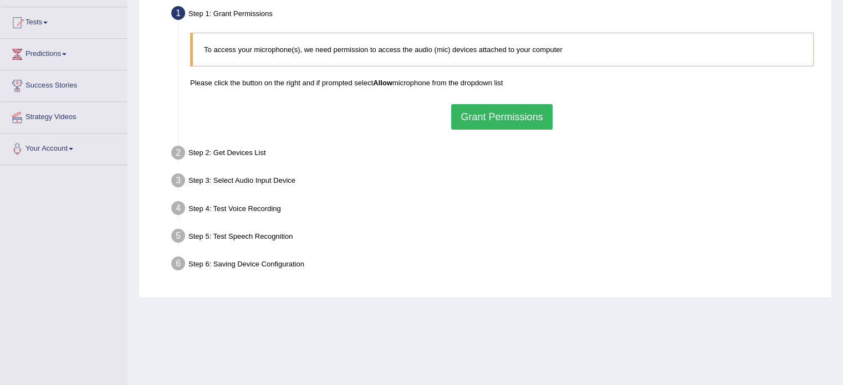
click at [489, 115] on button "Grant Permissions" at bounding box center [501, 117] width 101 height 26
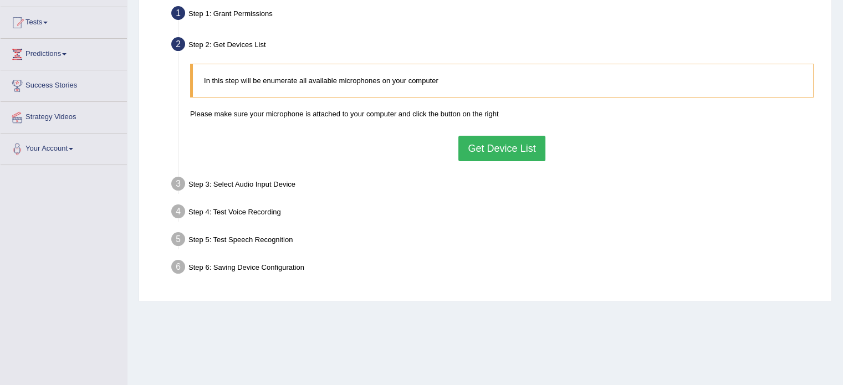
click at [486, 146] on button "Get Device List" at bounding box center [502, 149] width 87 height 26
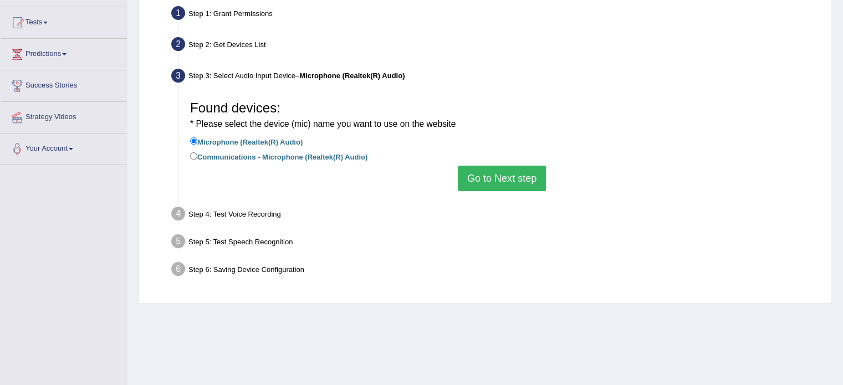
click at [495, 176] on button "Go to Next step" at bounding box center [502, 179] width 88 height 26
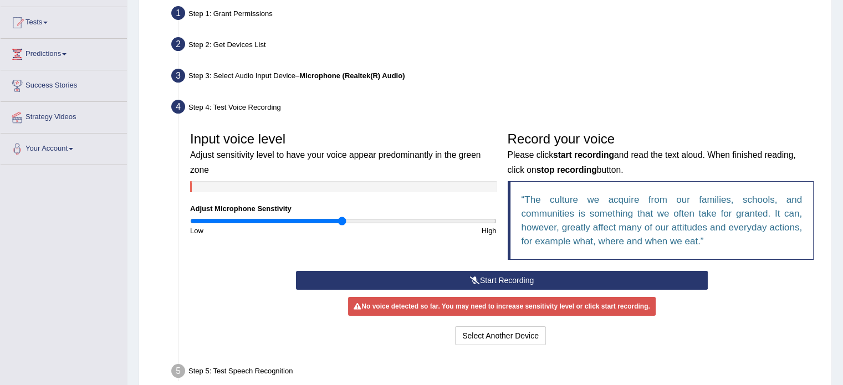
click at [554, 278] on button "Start Recording" at bounding box center [502, 280] width 412 height 19
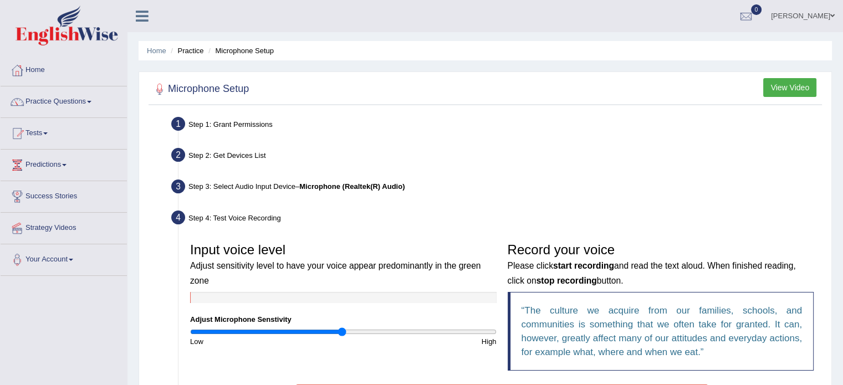
scroll to position [197, 0]
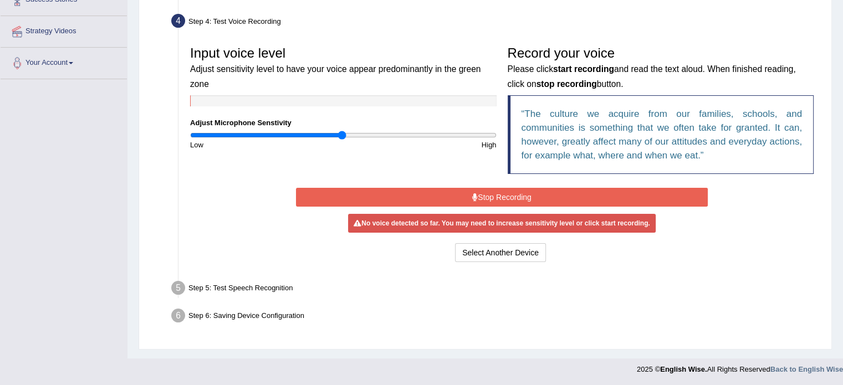
click at [535, 193] on button "Stop Recording" at bounding box center [502, 197] width 412 height 19
